Goal: Transaction & Acquisition: Subscribe to service/newsletter

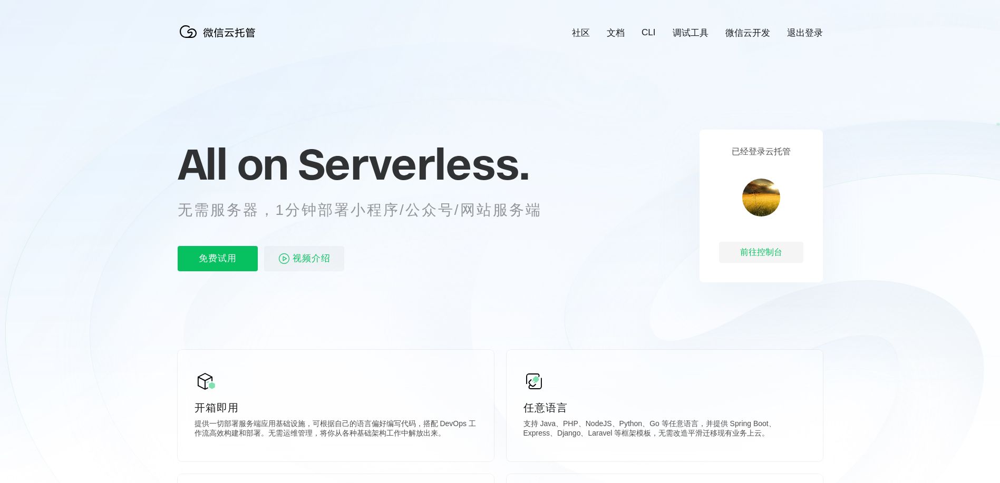
scroll to position [0, 1875]
click at [218, 259] on p "免费试用" at bounding box center [218, 258] width 80 height 25
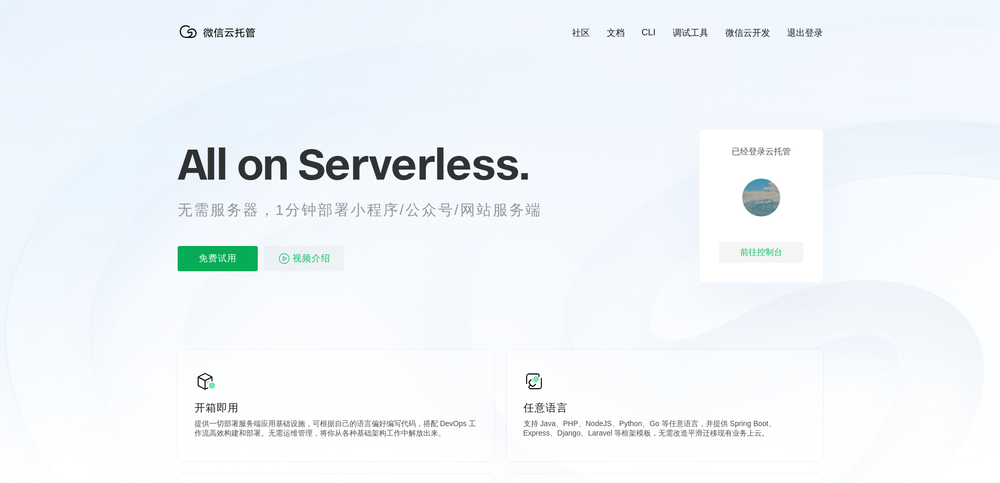
click at [218, 259] on p "免费试用" at bounding box center [218, 258] width 80 height 25
drag, startPoint x: 67, startPoint y: 73, endPoint x: 124, endPoint y: 36, distance: 67.9
click at [67, 73] on icon at bounding box center [500, 284] width 1012 height 569
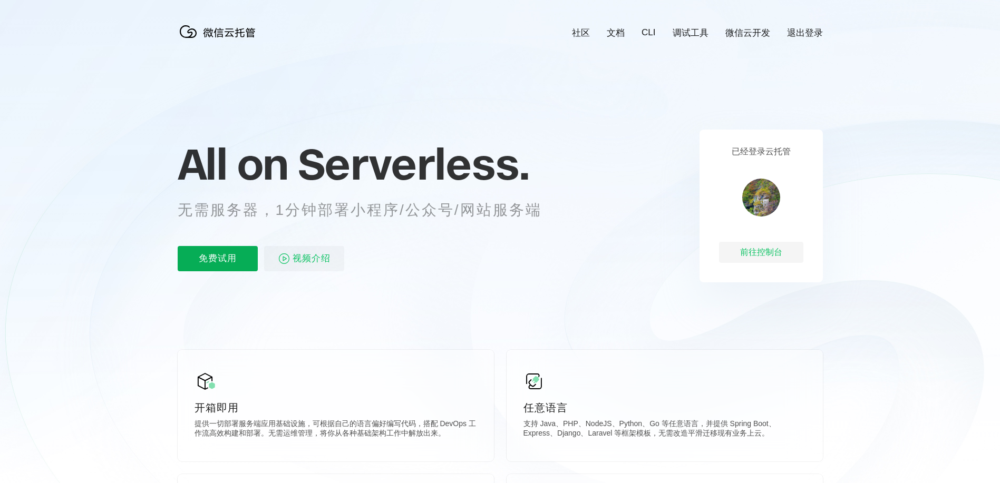
click at [218, 259] on p "免费试用" at bounding box center [218, 258] width 80 height 25
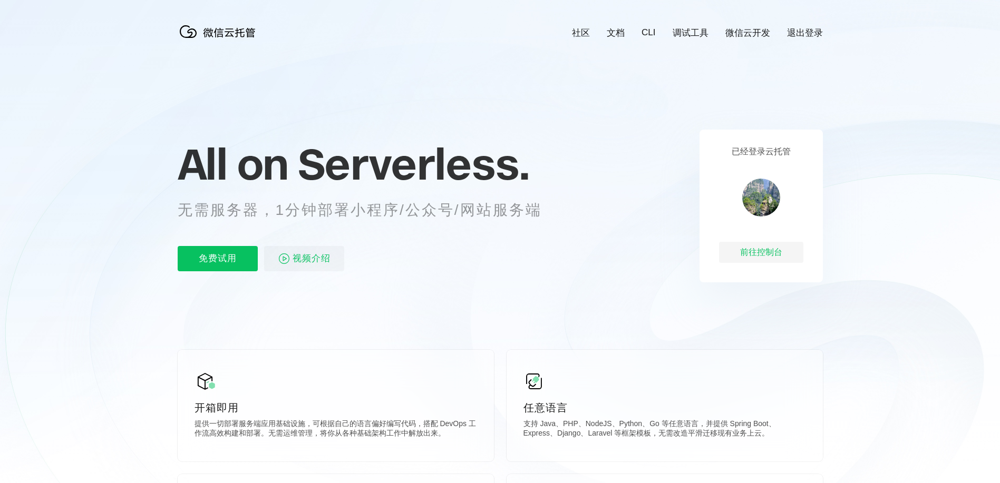
scroll to position [0, 1875]
click at [218, 259] on p "免费试用" at bounding box center [218, 258] width 80 height 25
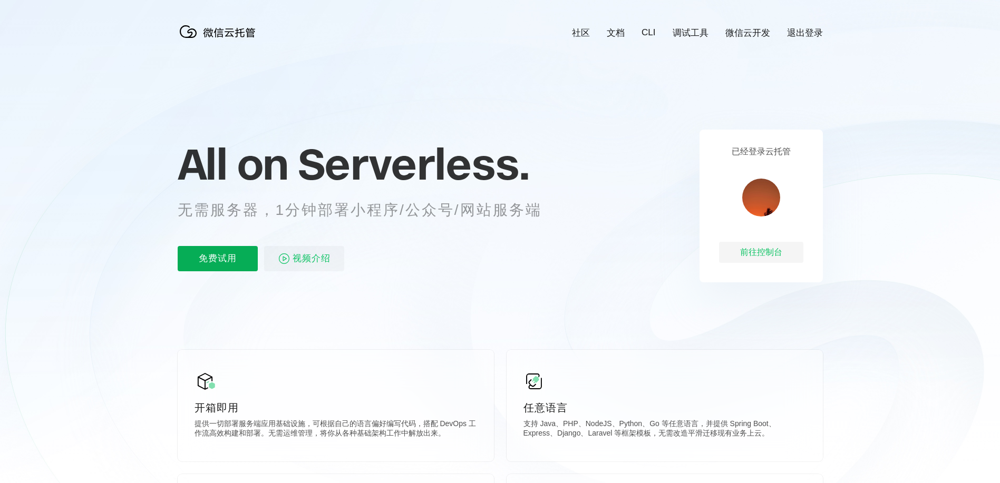
click at [218, 259] on p "免费试用" at bounding box center [218, 258] width 80 height 25
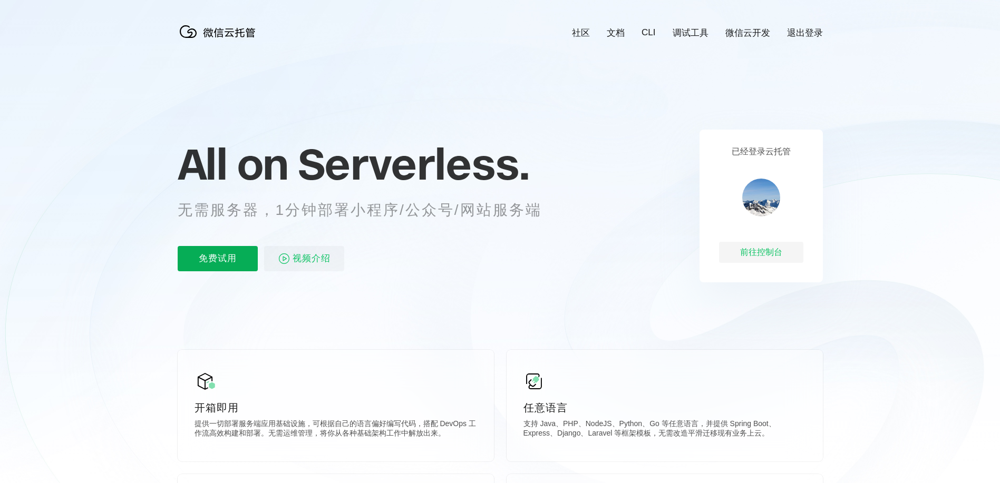
click at [218, 259] on p "免费试用" at bounding box center [218, 258] width 80 height 25
